Goal: Information Seeking & Learning: Learn about a topic

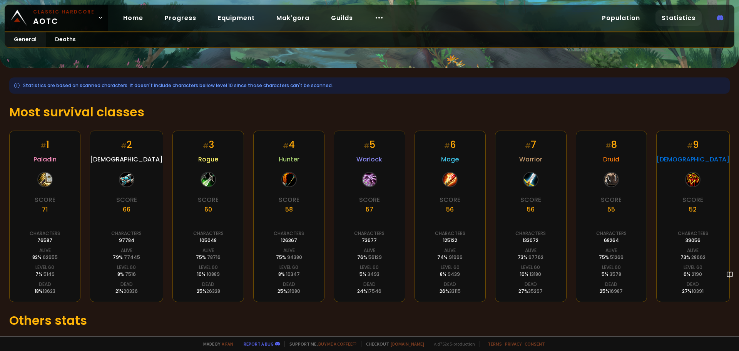
scroll to position [77, 0]
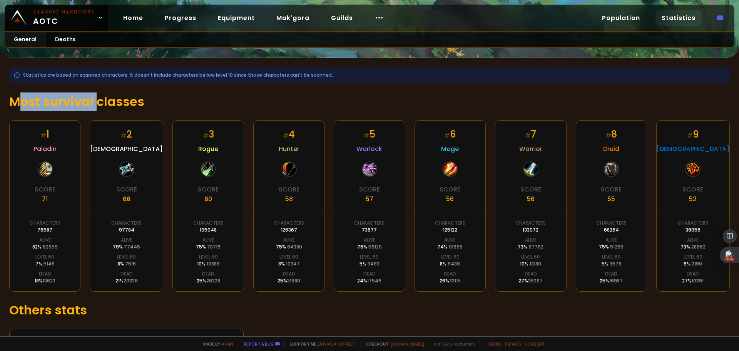
drag, startPoint x: 21, startPoint y: 107, endPoint x: 98, endPoint y: 105, distance: 77.0
click at [98, 105] on h1 "Most survival classes" at bounding box center [369, 101] width 720 height 18
click at [120, 94] on h1 "Most survival classes" at bounding box center [369, 101] width 720 height 18
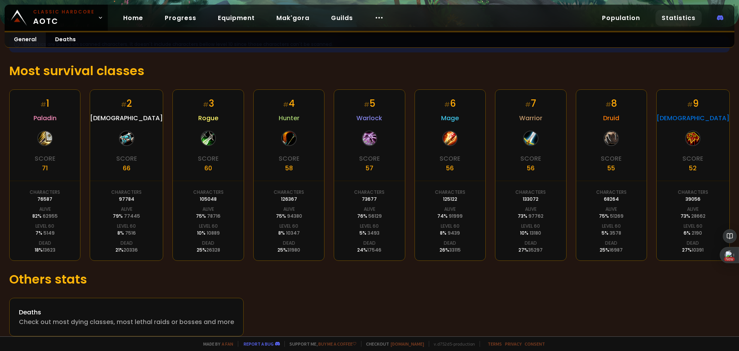
scroll to position [117, 0]
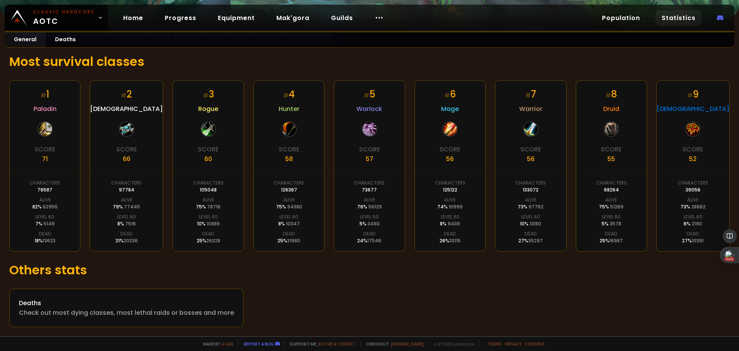
drag, startPoint x: 440, startPoint y: 189, endPoint x: 462, endPoint y: 189, distance: 21.6
click at [462, 189] on div "Characters 125122" at bounding box center [450, 186] width 30 height 14
drag, startPoint x: 529, startPoint y: 189, endPoint x: 511, endPoint y: 189, distance: 17.7
click at [511, 189] on div "# 7 Warrior Score 56 Characters 133072 Alive 73 % 97762 Level 60 10 % 13180 Dea…" at bounding box center [530, 165] width 71 height 171
click at [522, 191] on div "133072" at bounding box center [530, 189] width 16 height 7
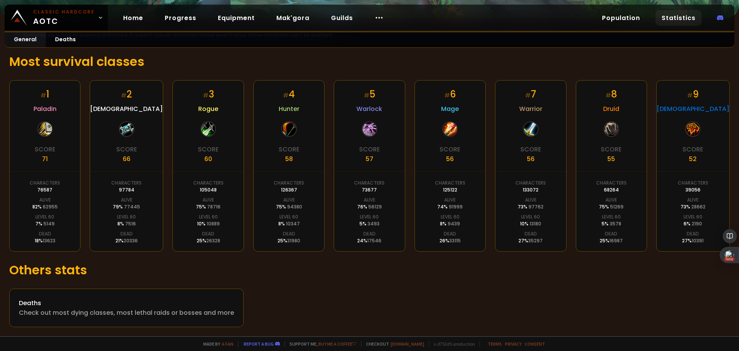
click at [495, 195] on div "# 7 Warrior Score 56 Characters 133072 Alive 73 % 97762 Level 60 10 % 13180 Dea…" at bounding box center [530, 165] width 71 height 171
drag, startPoint x: 525, startPoint y: 189, endPoint x: 530, endPoint y: 189, distance: 5.0
click at [530, 189] on div "133072" at bounding box center [530, 189] width 16 height 7
drag, startPoint x: 443, startPoint y: 190, endPoint x: 457, endPoint y: 190, distance: 14.6
click at [457, 190] on div "Characters 125122" at bounding box center [450, 186] width 30 height 14
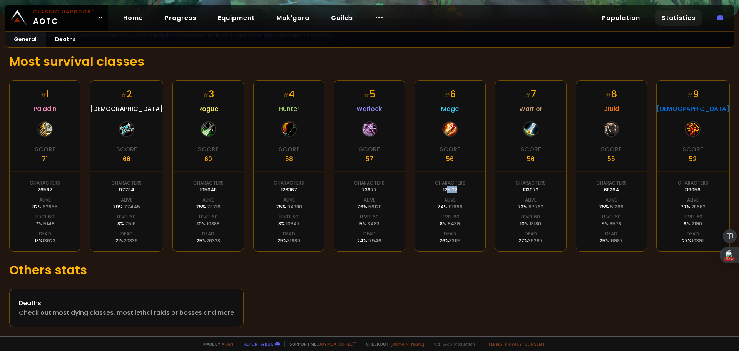
click at [457, 190] on div "Characters 125122" at bounding box center [450, 186] width 30 height 14
drag, startPoint x: 355, startPoint y: 239, endPoint x: 370, endPoint y: 241, distance: 14.8
click at [370, 241] on div "24 % 17546" at bounding box center [369, 240] width 24 height 7
click at [370, 241] on span "17546" at bounding box center [374, 240] width 14 height 7
click at [364, 251] on div "Statistics are based on scanned characters. It doesn't include characters bello…" at bounding box center [369, 177] width 739 height 318
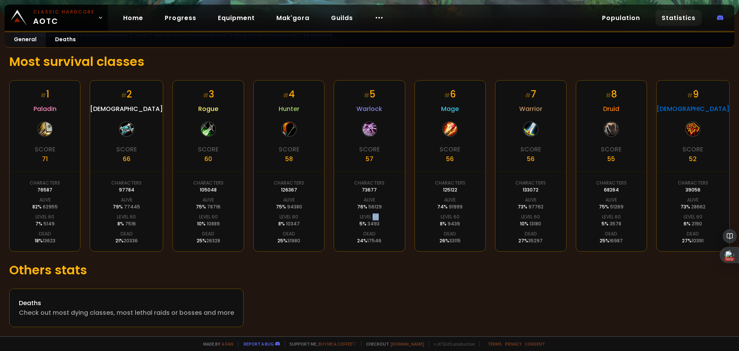
drag, startPoint x: 371, startPoint y: 217, endPoint x: 383, endPoint y: 219, distance: 12.0
click at [380, 219] on div "# 5 Warlock Score 57 Characters 73677 Alive 76 % 56129 Level 60 5 % 3493 Dead 2…" at bounding box center [369, 165] width 71 height 171
click at [419, 221] on div "# 6 Mage Score 56 Characters 125122 Alive 74 % 91999 Level 60 8 % 9439 Dead 26 …" at bounding box center [449, 165] width 71 height 171
drag, startPoint x: 439, startPoint y: 223, endPoint x: 450, endPoint y: 225, distance: 10.6
click at [450, 225] on div "# 6 Mage Score 56 Characters 125122 Alive 74 % 91999 Level 60 8 % 9439 Dead 26 …" at bounding box center [449, 165] width 71 height 171
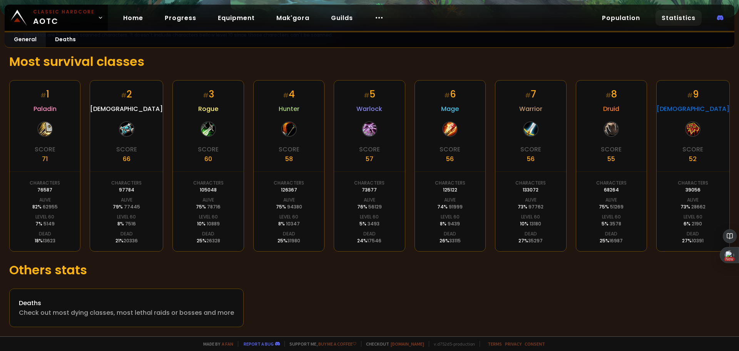
click at [456, 223] on span "9439" at bounding box center [453, 223] width 12 height 7
click at [461, 227] on div "# 6 Mage Score 56 Characters 125122 Alive 74 % 91999 Level 60 8 % 9439 Dead 26 …" at bounding box center [449, 165] width 71 height 171
drag, startPoint x: 534, startPoint y: 224, endPoint x: 516, endPoint y: 220, distance: 19.2
click at [516, 220] on div "# 7 Warrior Score 56 Characters 133072 Alive 73 % 97762 Level 60 10 % 13180 Dea…" at bounding box center [530, 165] width 71 height 171
click at [529, 225] on span "13180" at bounding box center [535, 223] width 12 height 7
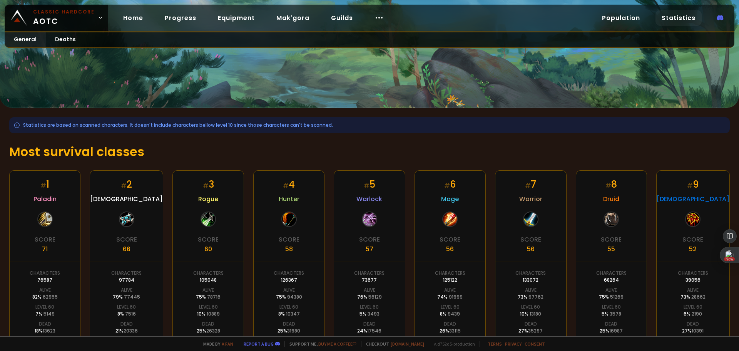
scroll to position [0, 0]
